Goal: Task Accomplishment & Management: Manage account settings

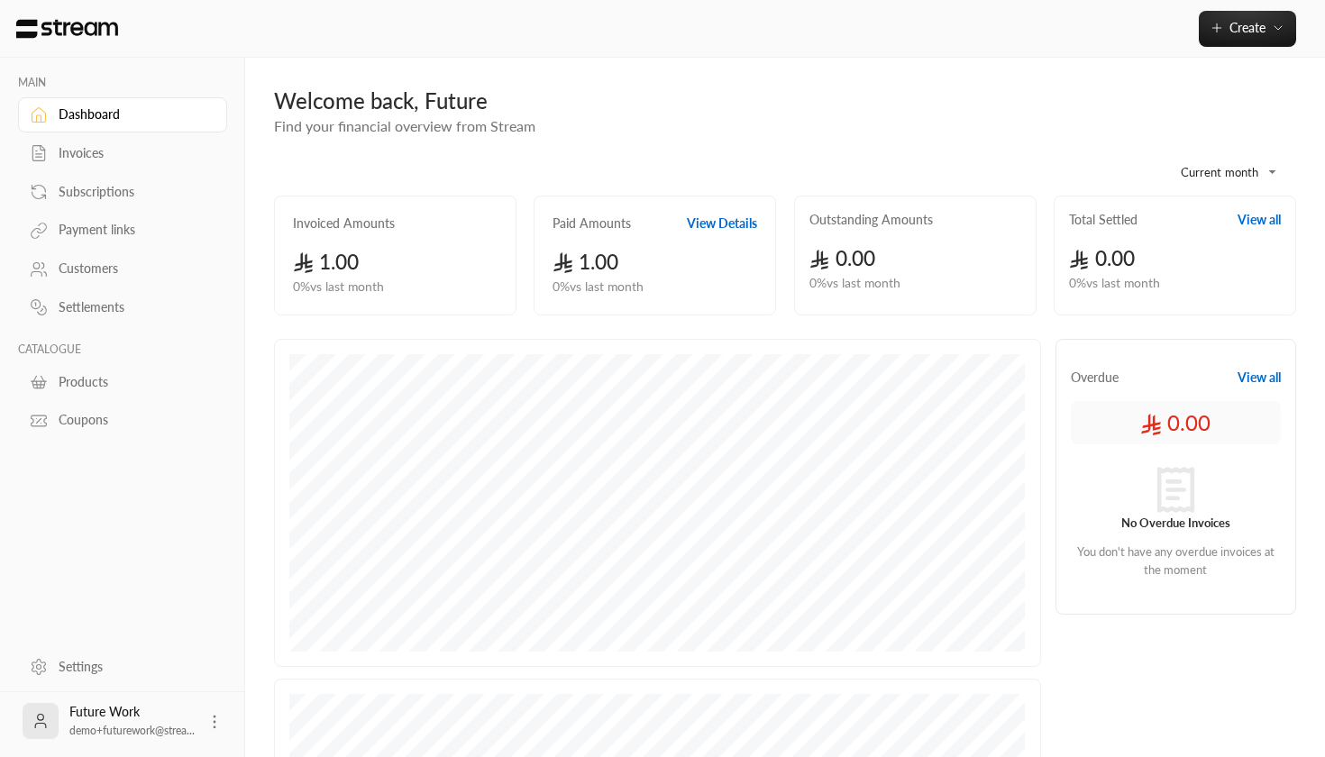
click at [66, 141] on link "Invoices" at bounding box center [122, 153] width 209 height 35
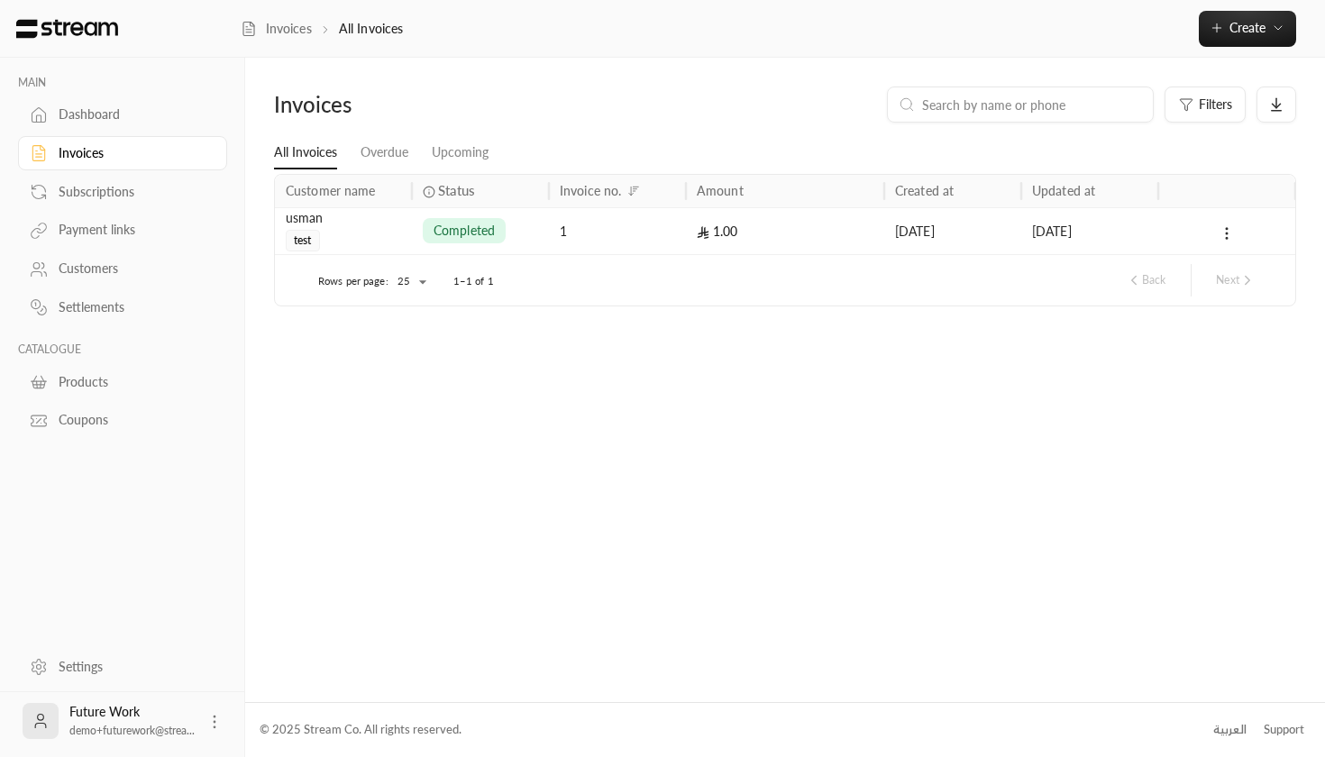
click at [77, 117] on div "Dashboard" at bounding box center [132, 114] width 146 height 18
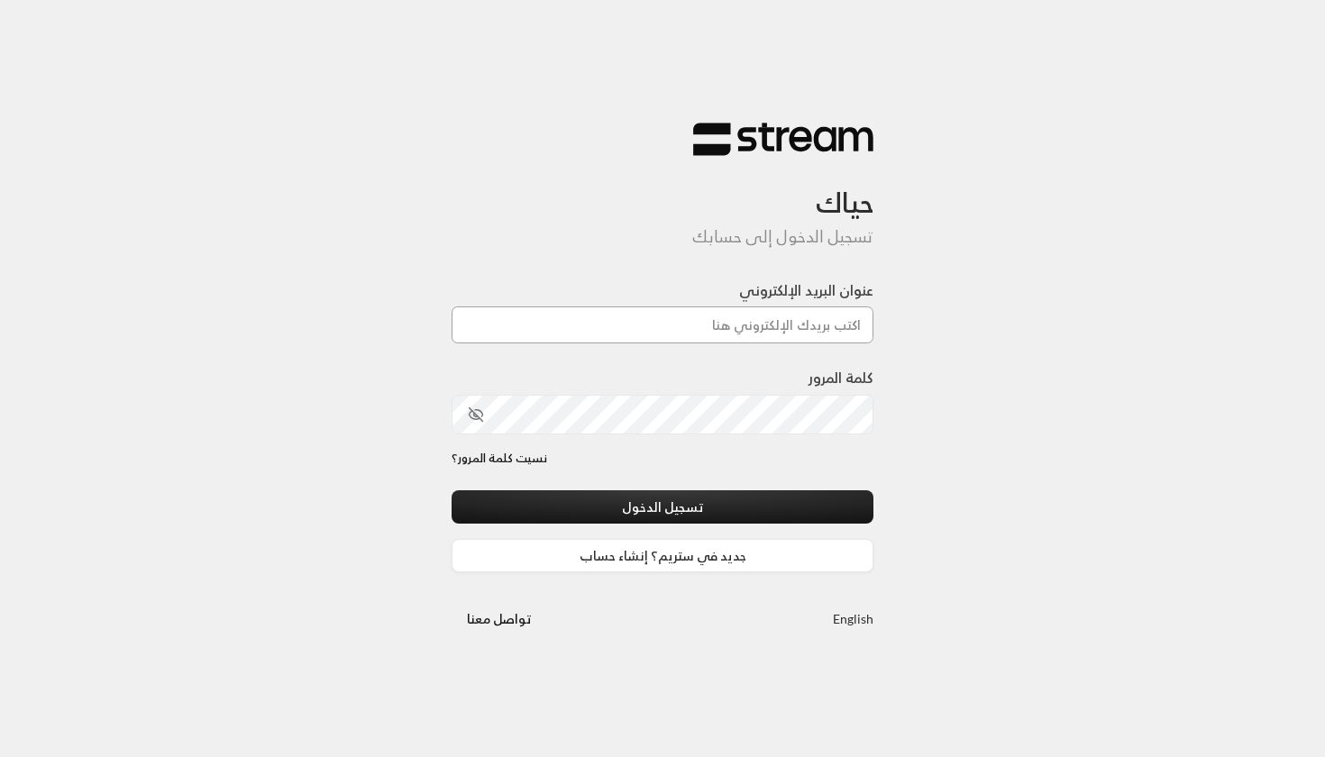
type input "[EMAIL_ADDRESS][DOMAIN_NAME]"
click at [663, 507] on button "تسجيل الدخول" at bounding box center [663, 506] width 422 height 33
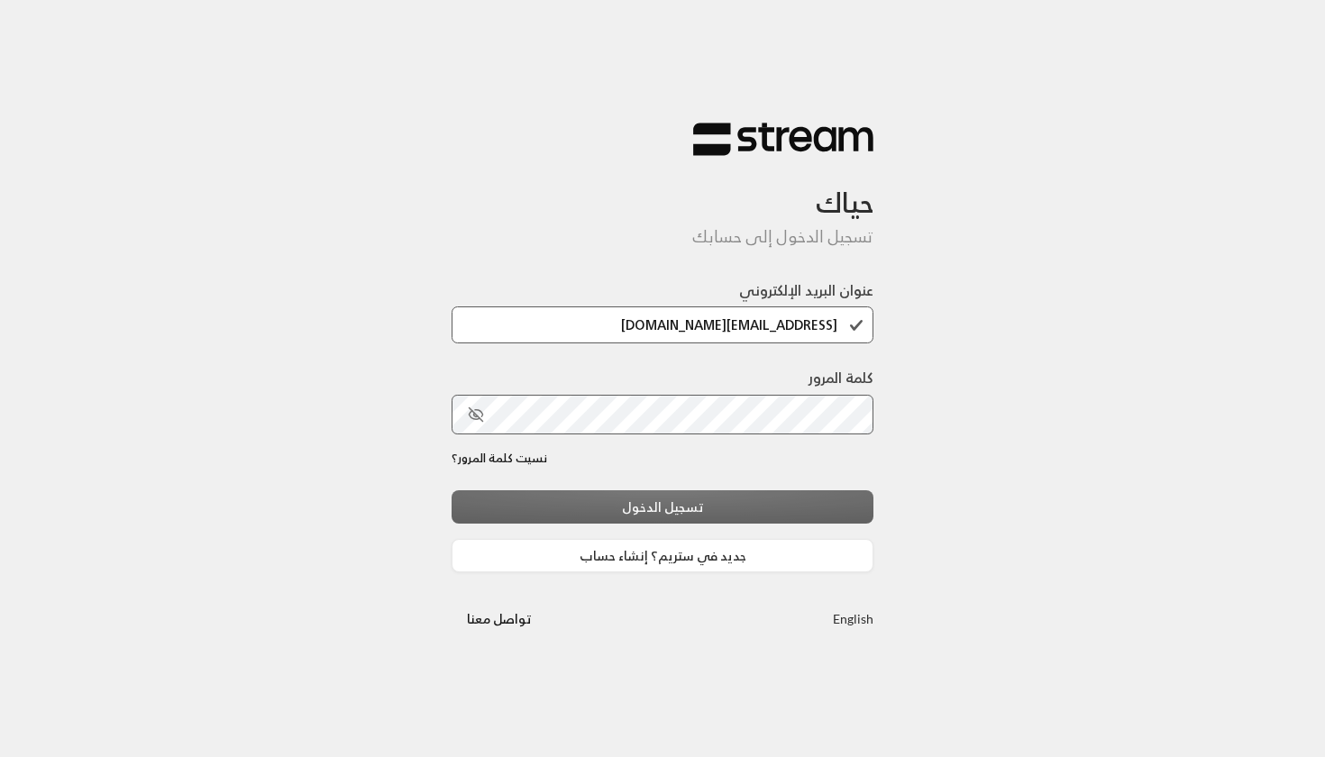
click at [593, 517] on div "تسجيل الدخول جديد في ستريم؟ إنشاء حساب" at bounding box center [663, 531] width 422 height 82
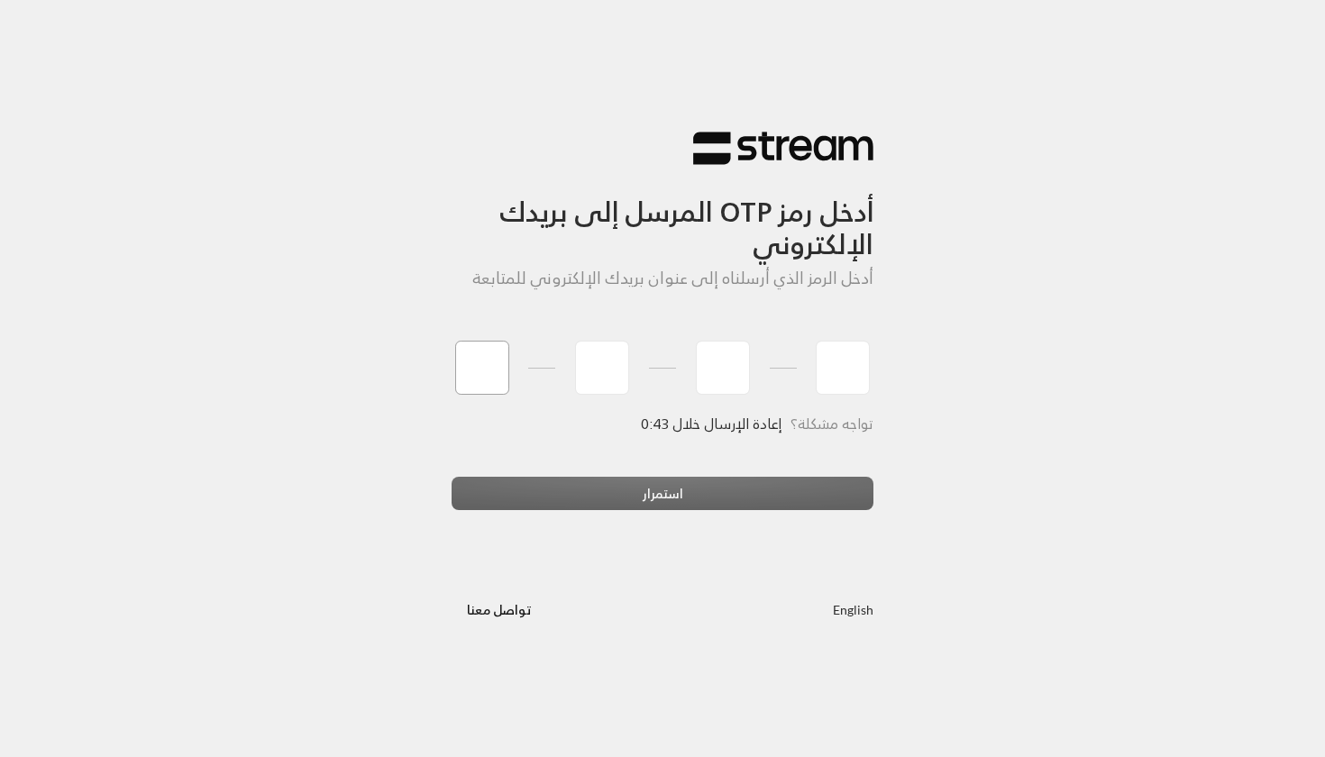
type input "3"
type input "0"
type input "2"
type input "6"
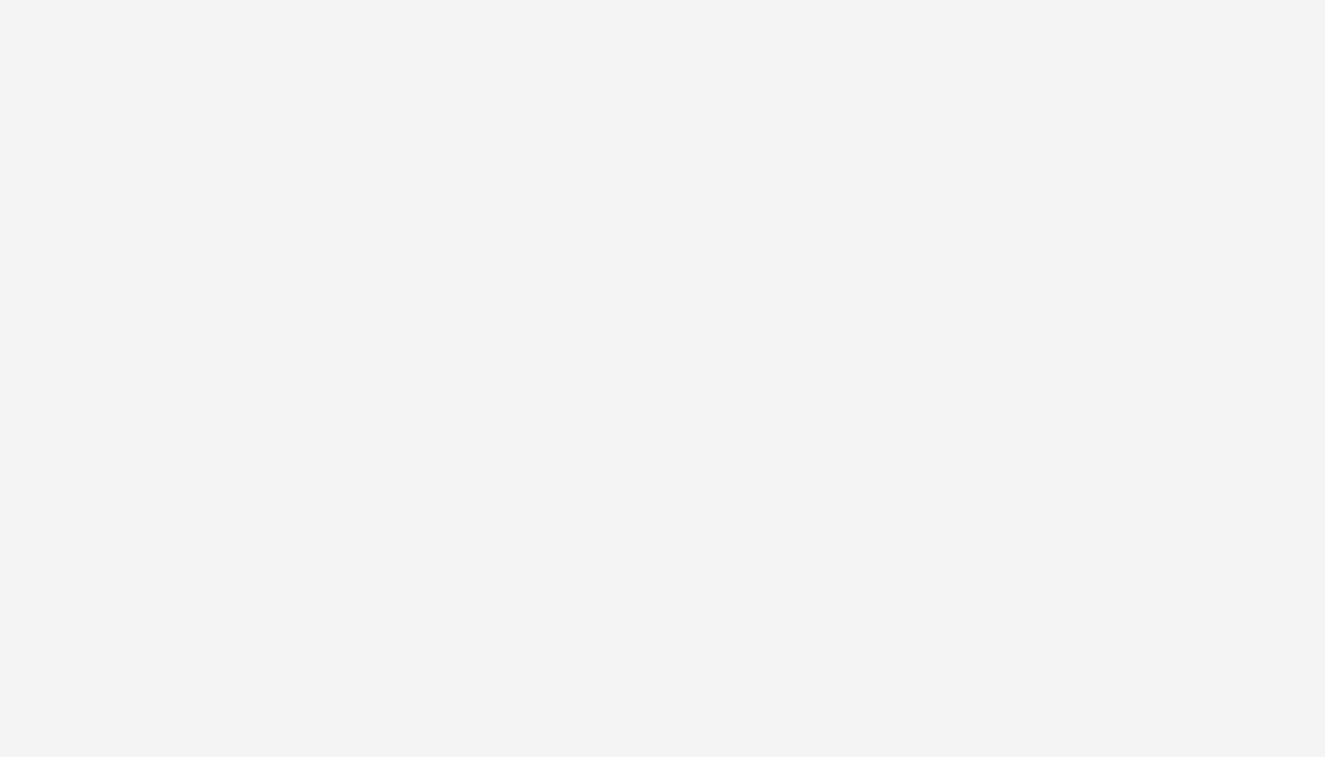
click at [608, 491] on div "أدخل رمز OTP المرسل إلى بريدك الإلكتروني أدخل الرمز الذي أرسلناه إلى عنوان بريد…" at bounding box center [662, 378] width 1325 height 757
